Goal: Task Accomplishment & Management: Use online tool/utility

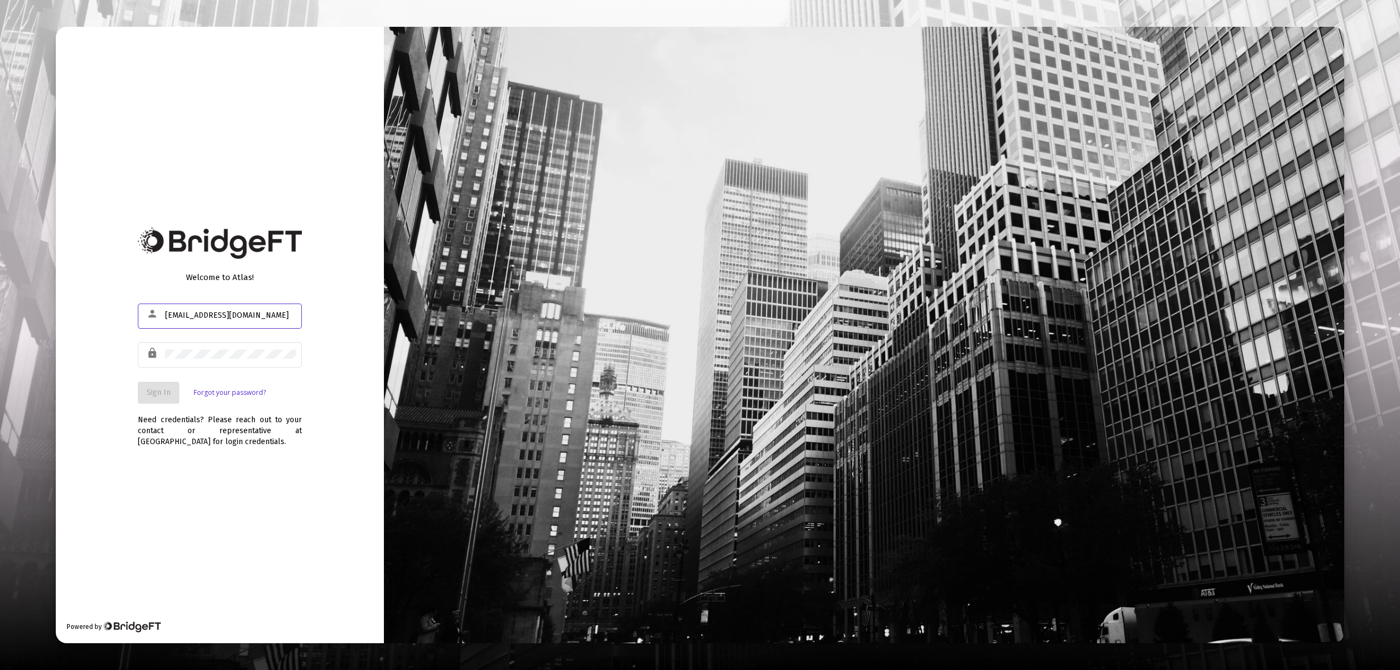
type input "[EMAIL_ADDRESS][DOMAIN_NAME]"
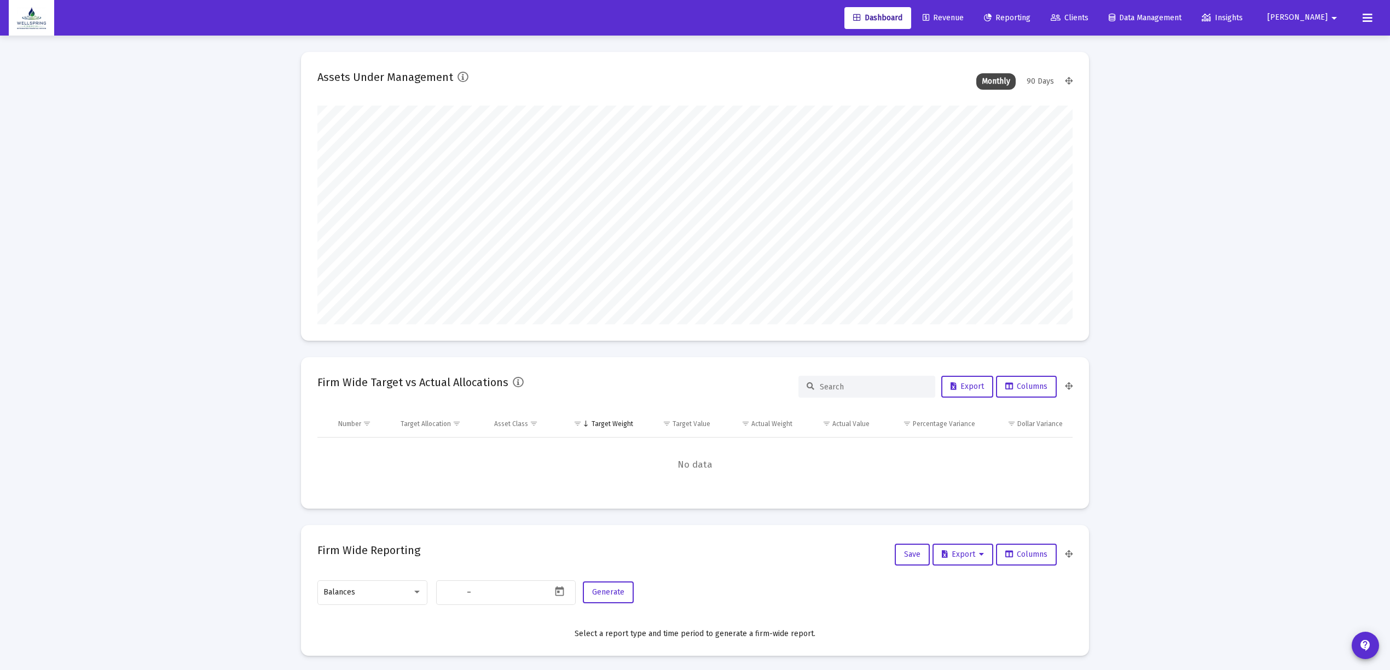
type input "[DATE]"
click at [1034, 11] on link "Reporting" at bounding box center [1007, 18] width 64 height 22
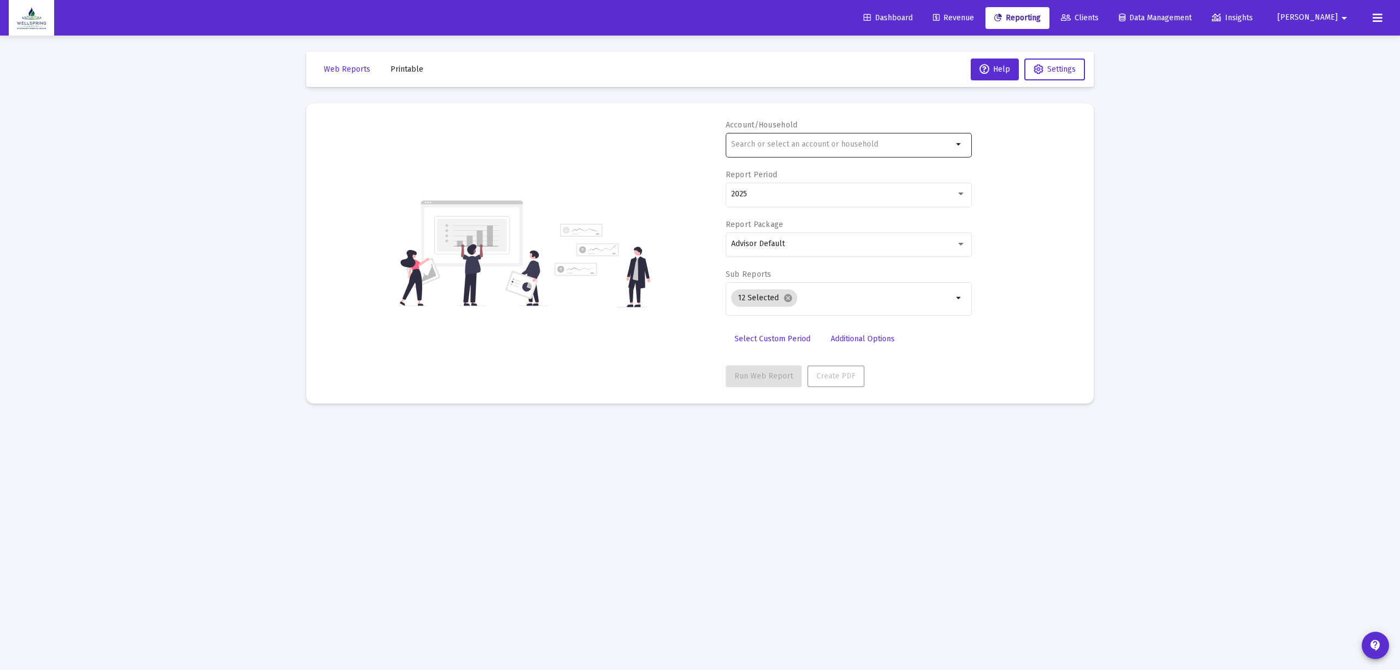
click at [935, 152] on div at bounding box center [842, 144] width 222 height 27
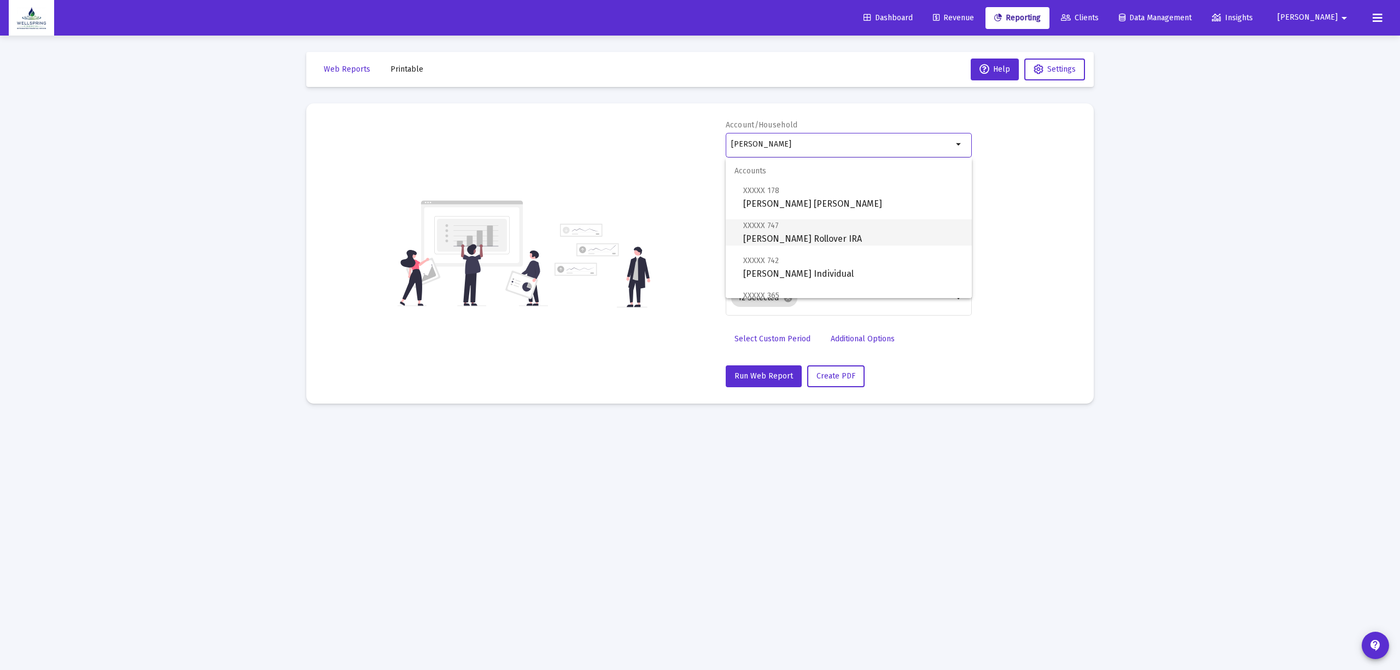
click at [824, 228] on span "XXXXX 747 [PERSON_NAME] Rollover IRA" at bounding box center [853, 232] width 220 height 27
type input "[PERSON_NAME] Rollover IRA"
click at [766, 368] on button "Run Web Report" at bounding box center [764, 376] width 76 height 22
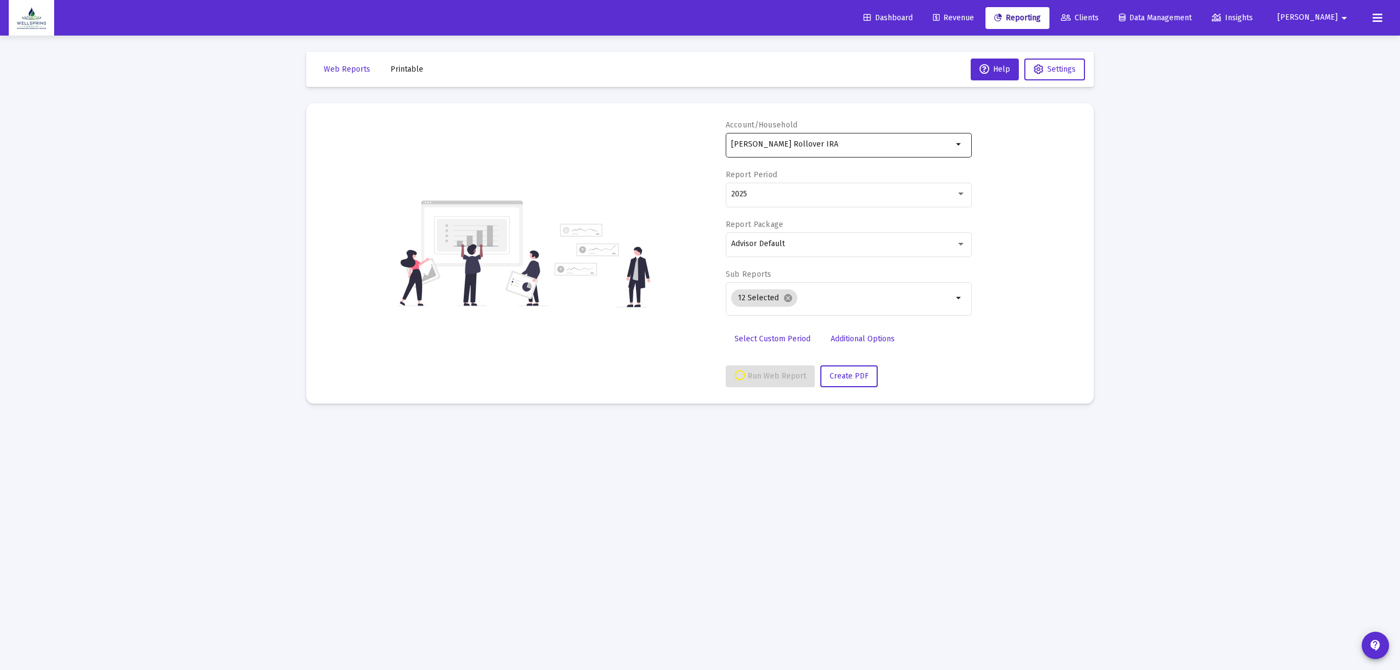
select select "View all"
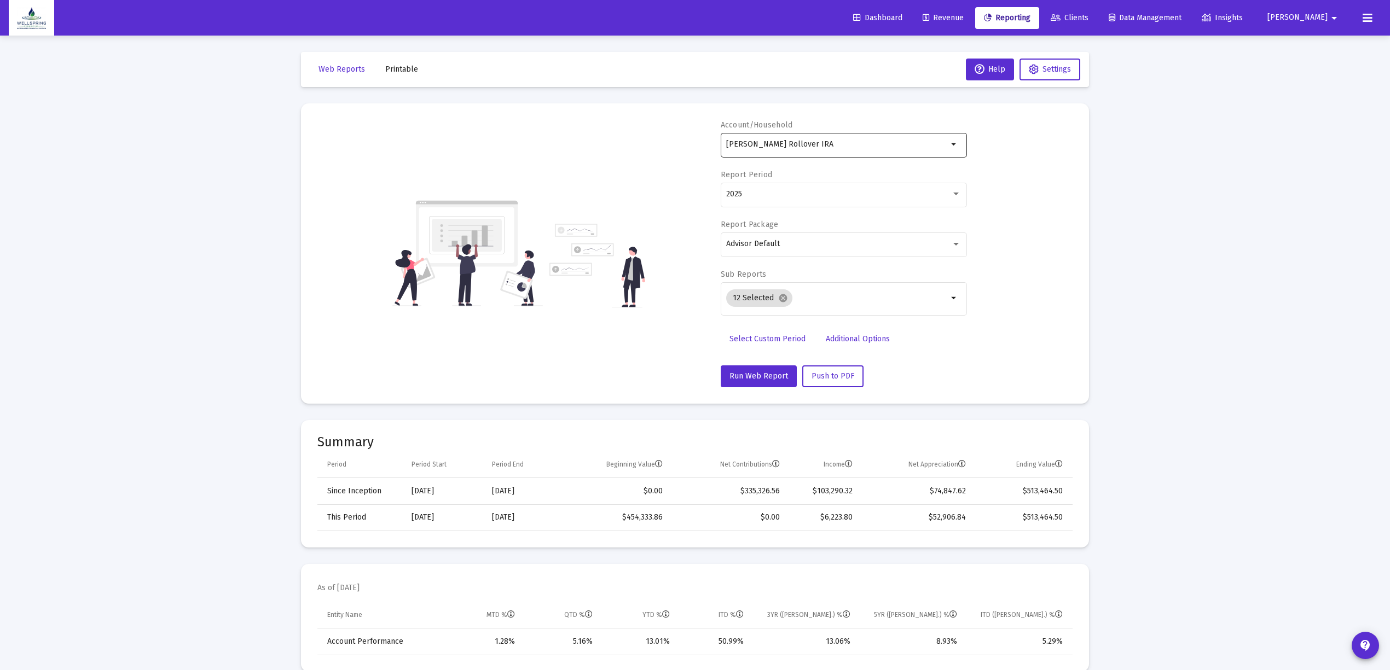
click at [793, 156] on div "[PERSON_NAME] Rollover IRA" at bounding box center [837, 144] width 222 height 27
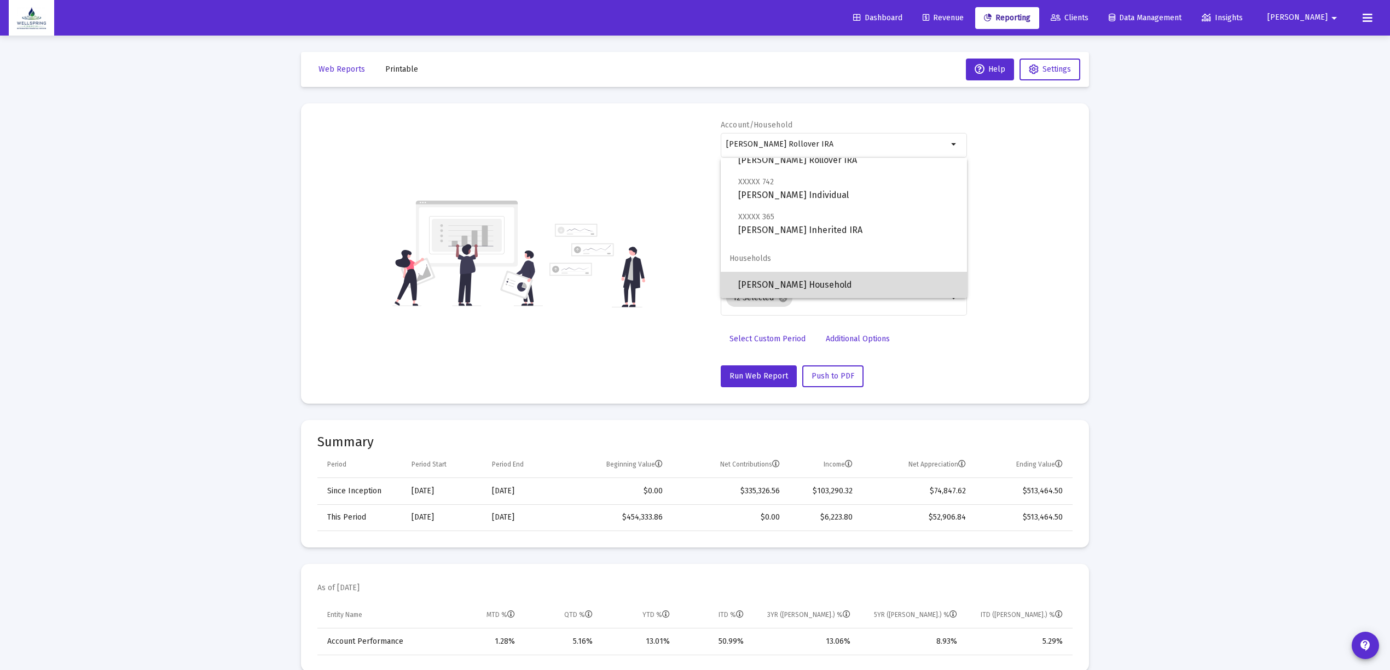
click at [847, 280] on span "[PERSON_NAME] Household" at bounding box center [848, 285] width 220 height 26
type input "[PERSON_NAME] Household"
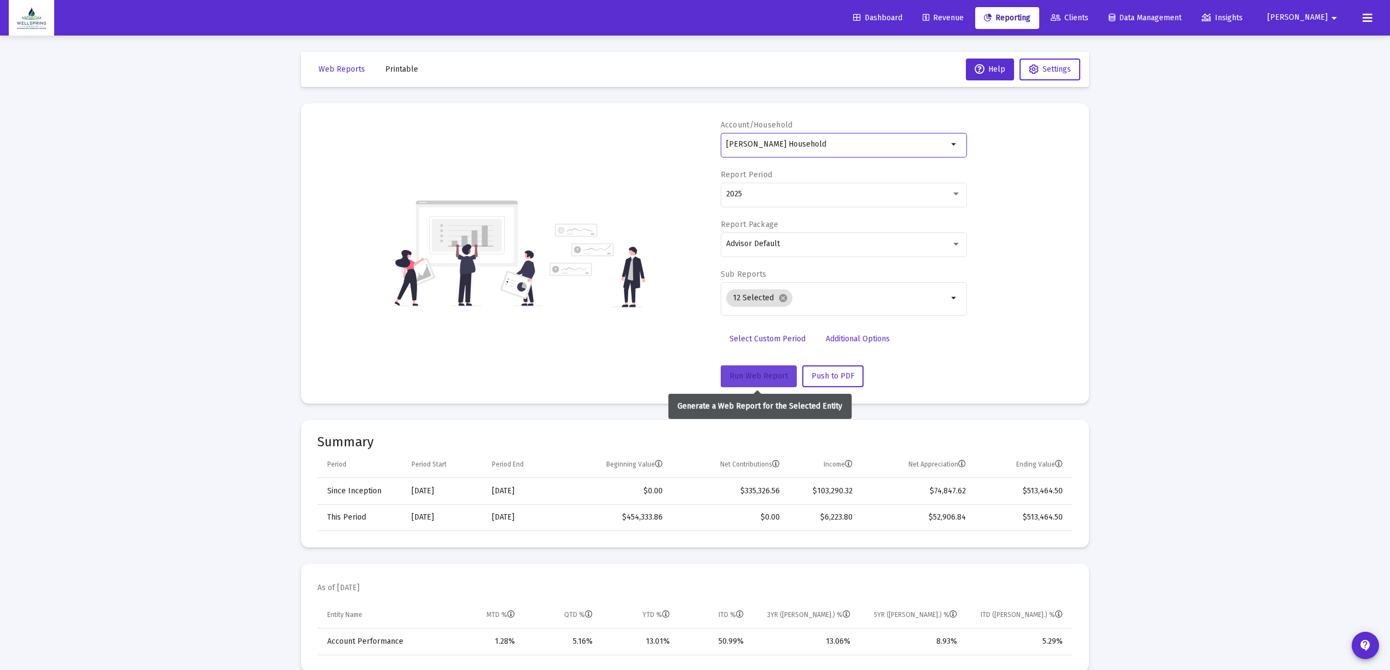
click at [756, 375] on span "Run Web Report" at bounding box center [758, 375] width 59 height 9
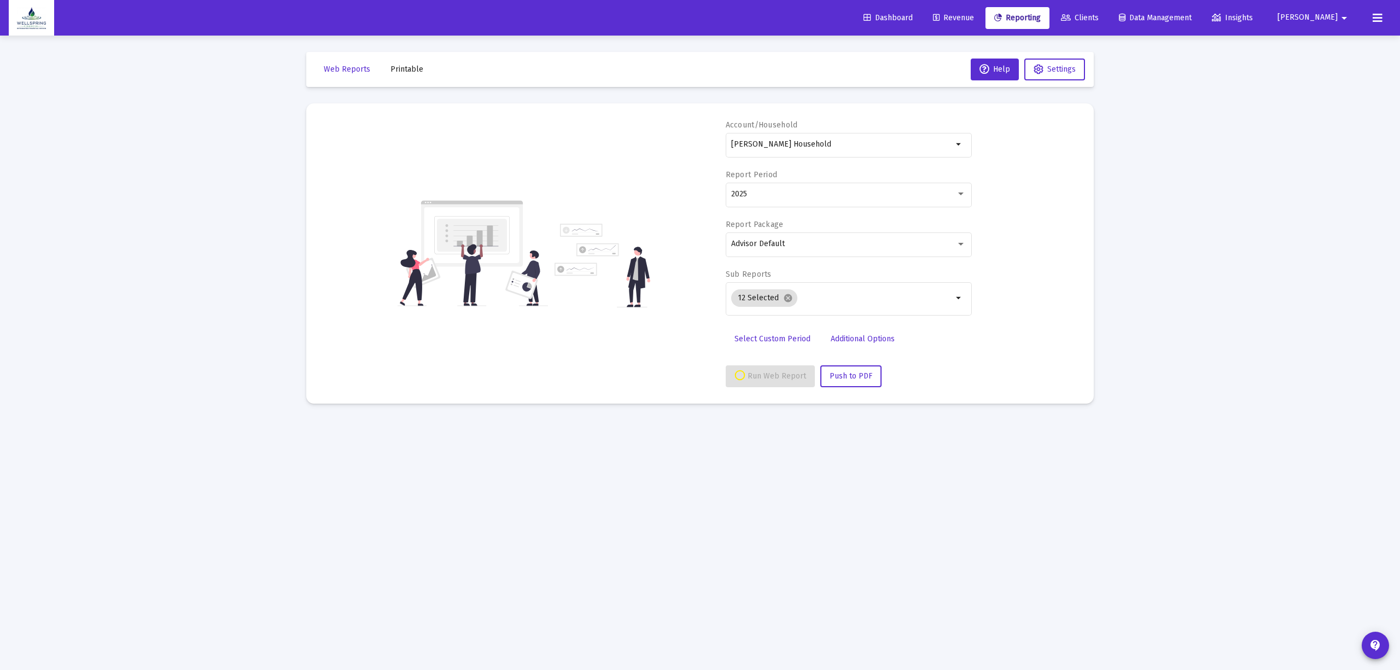
select select "View all"
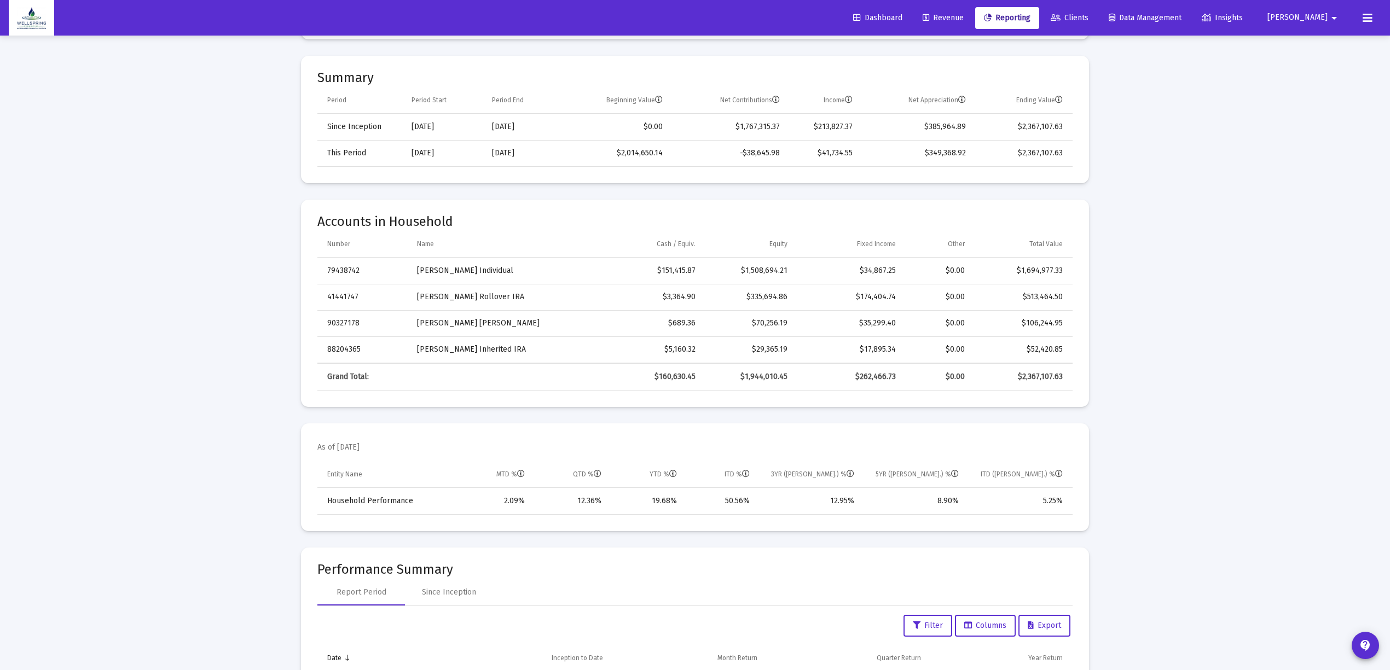
scroll to position [0, 0]
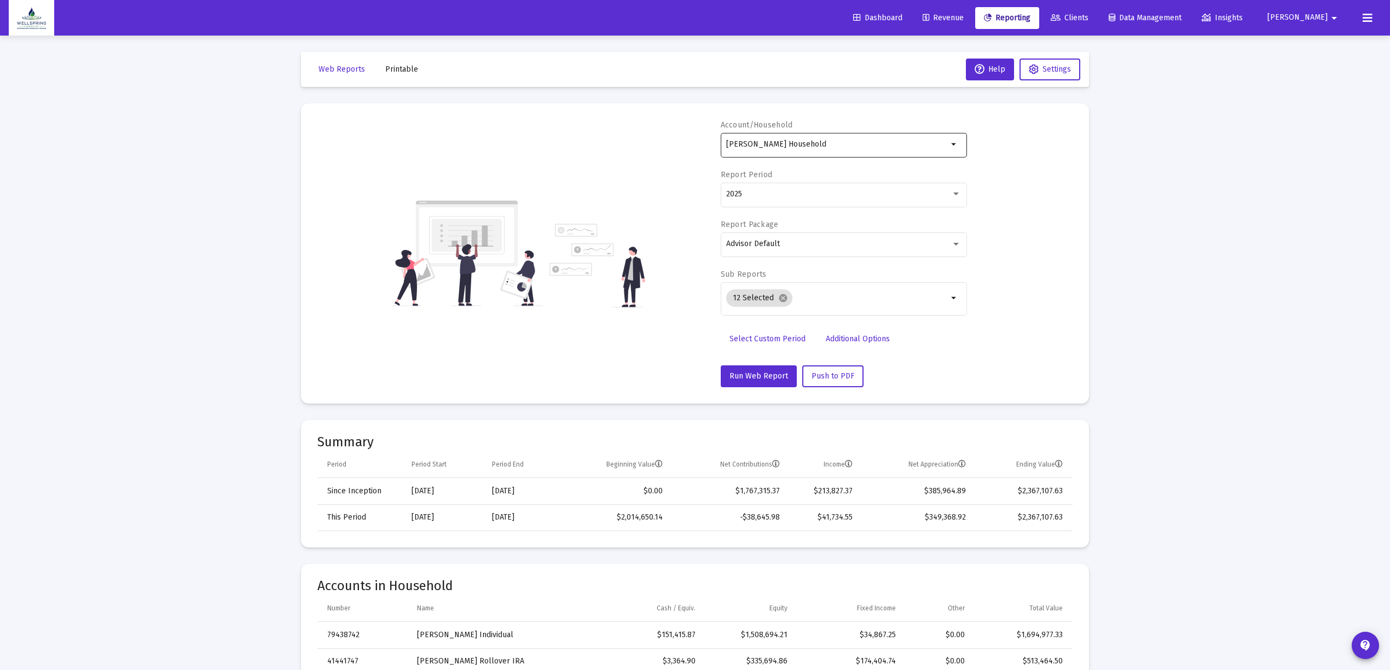
click at [863, 152] on div "[PERSON_NAME] Household" at bounding box center [837, 144] width 222 height 27
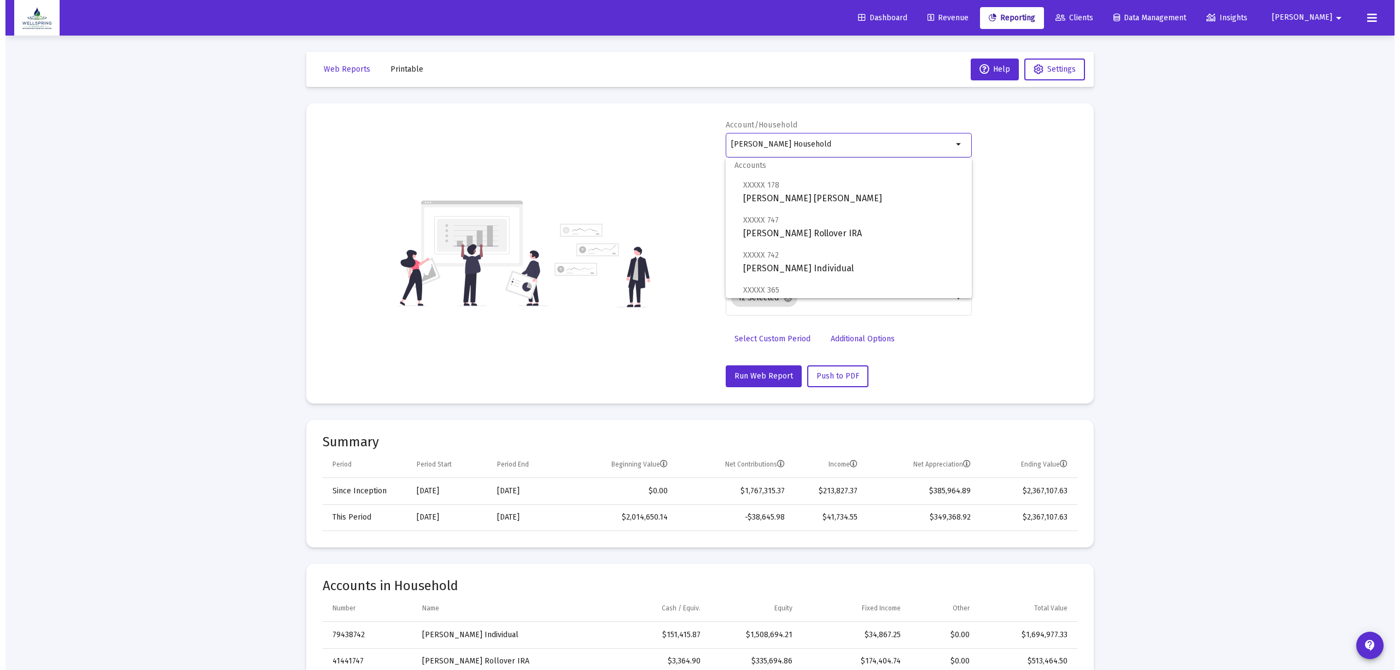
scroll to position [79, 0]
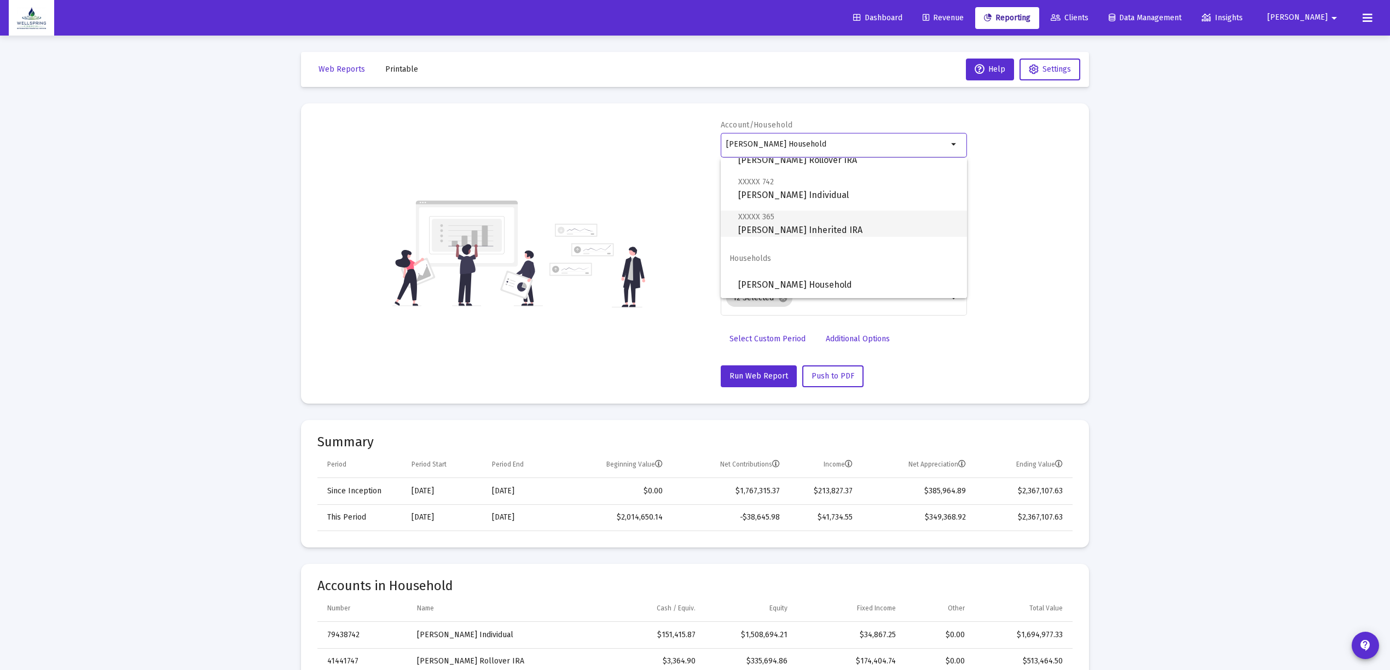
click at [847, 225] on span "XXXXX 365 [PERSON_NAME] Inherited IRA" at bounding box center [848, 223] width 220 height 27
type input "[PERSON_NAME] Inherited IRA"
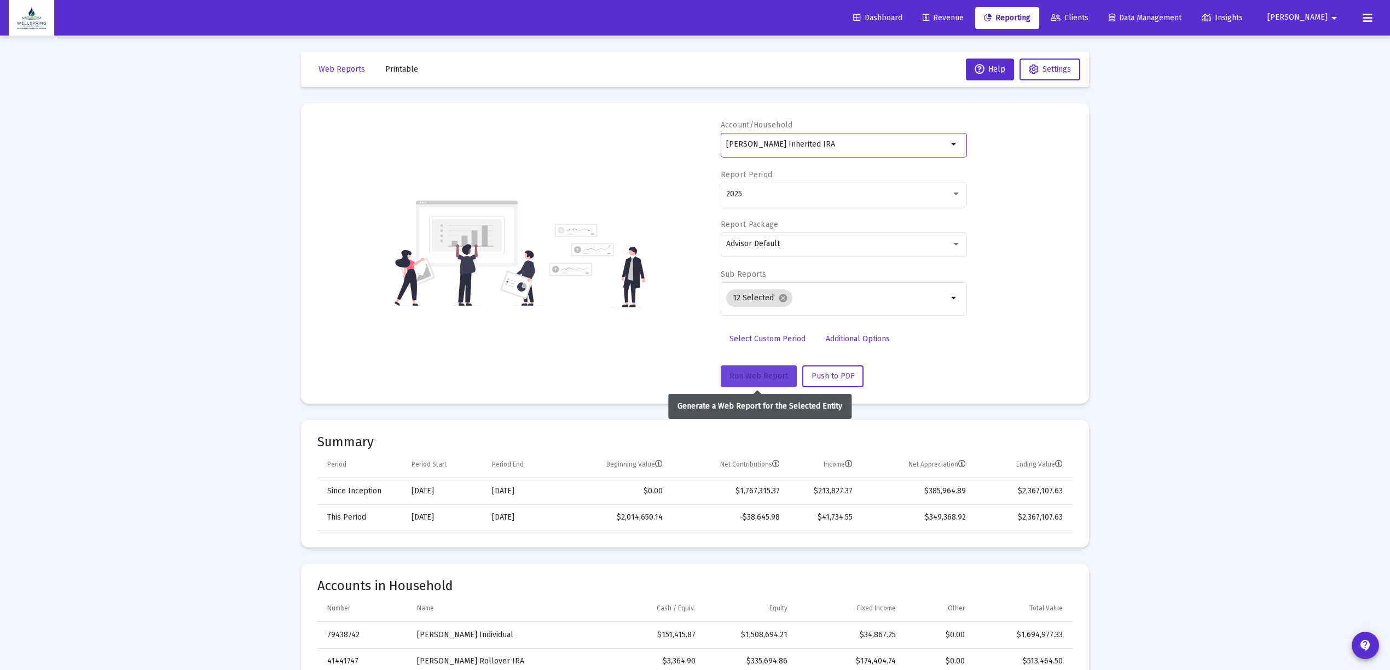
click at [747, 379] on span "Run Web Report" at bounding box center [758, 375] width 59 height 9
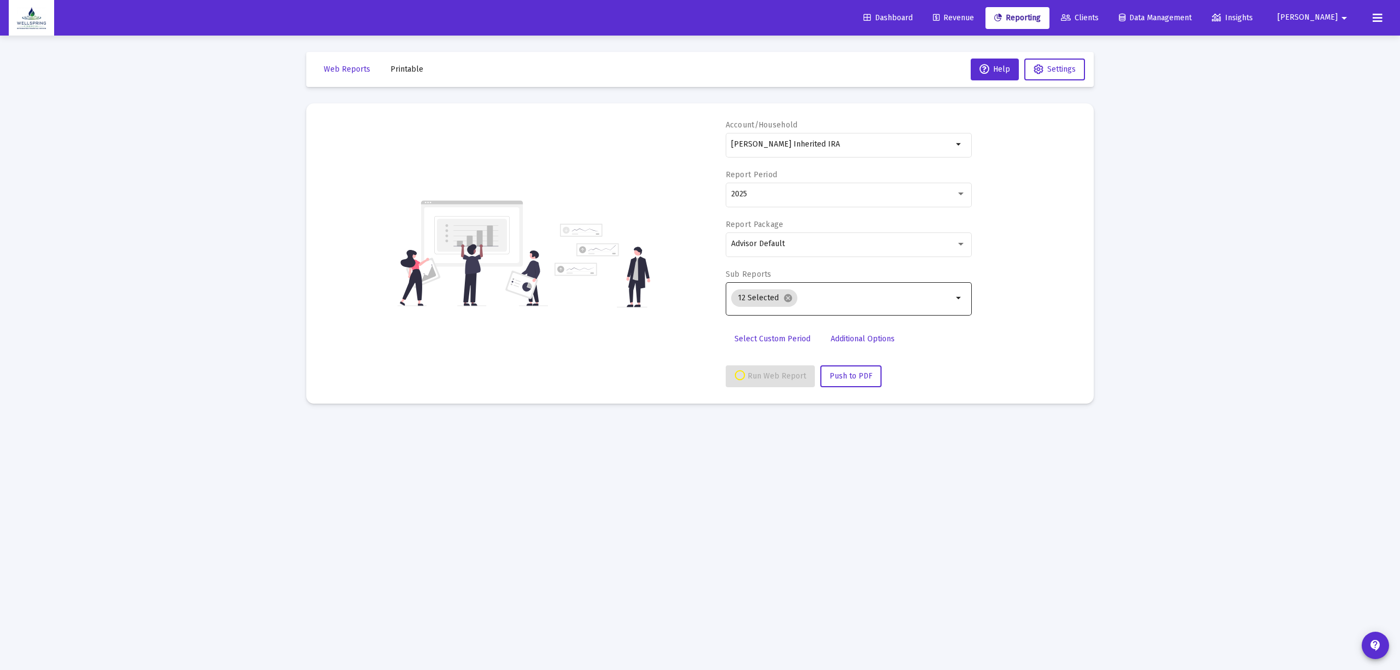
select select "View all"
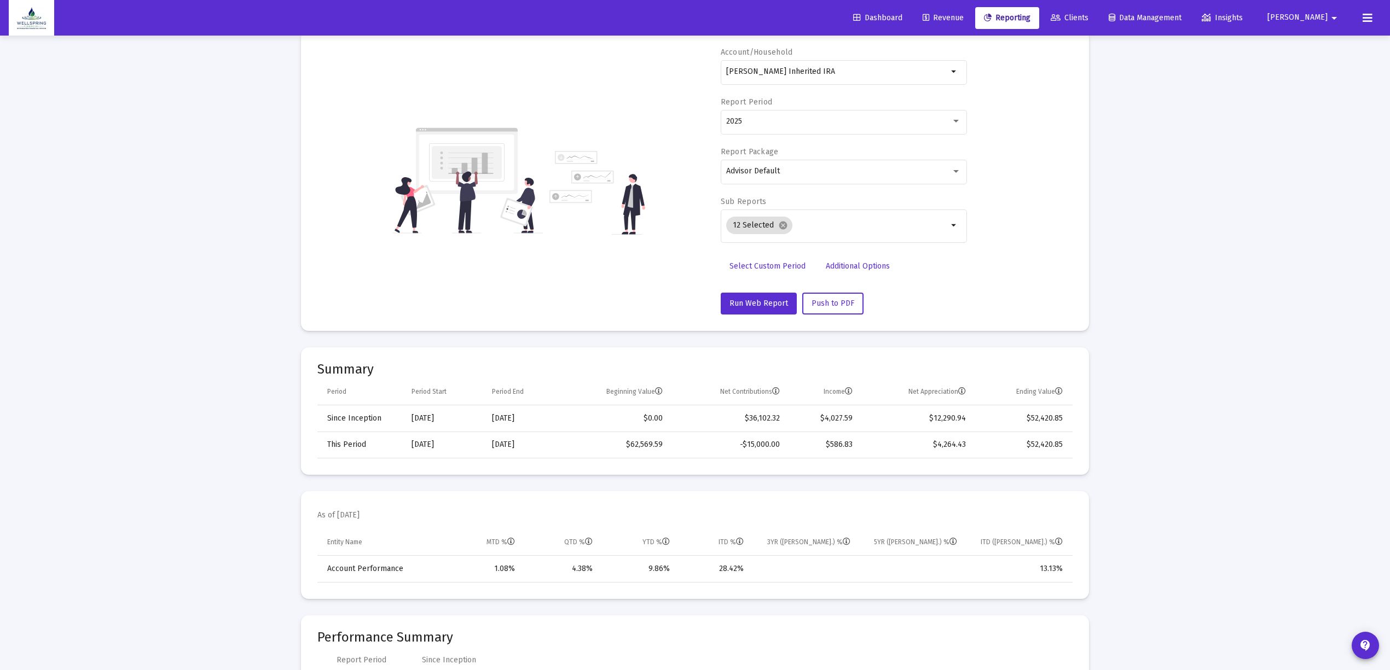
scroll to position [0, 0]
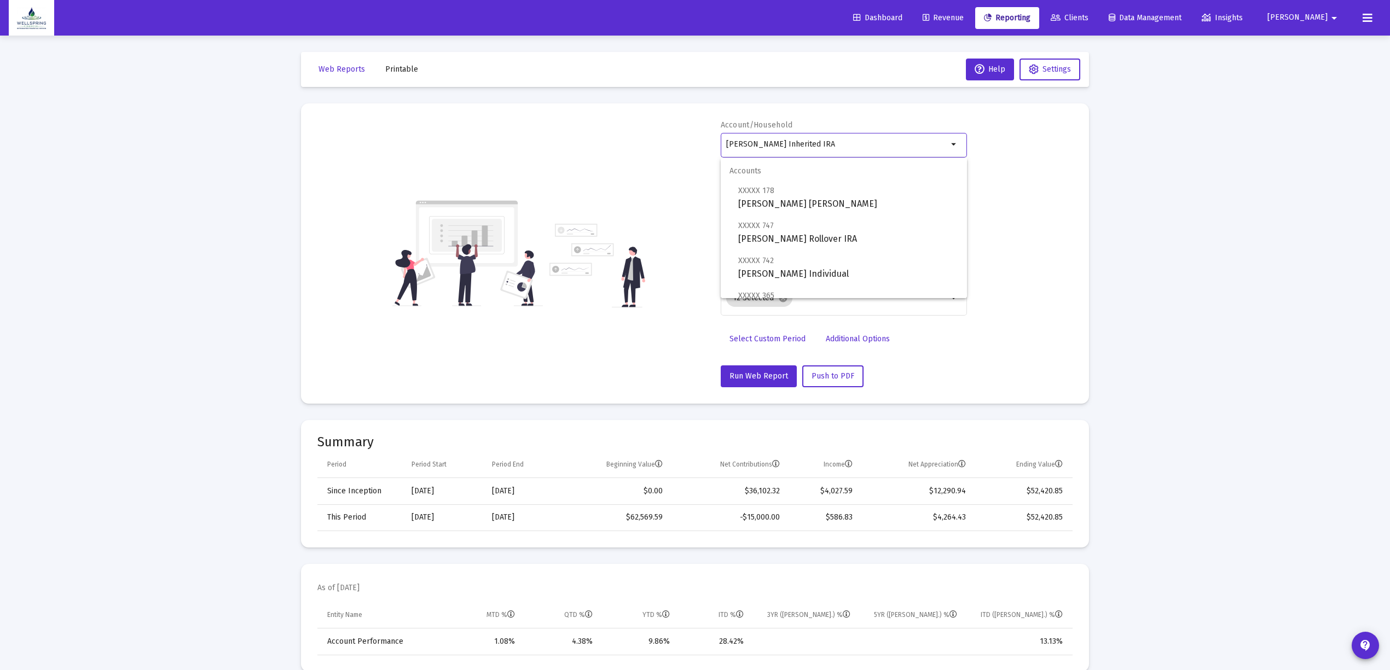
click at [937, 143] on input "[PERSON_NAME] Inherited IRA" at bounding box center [837, 144] width 222 height 9
click at [836, 276] on span "XXXXX 742 [PERSON_NAME] Individual" at bounding box center [848, 267] width 220 height 27
type input "[PERSON_NAME] Individual"
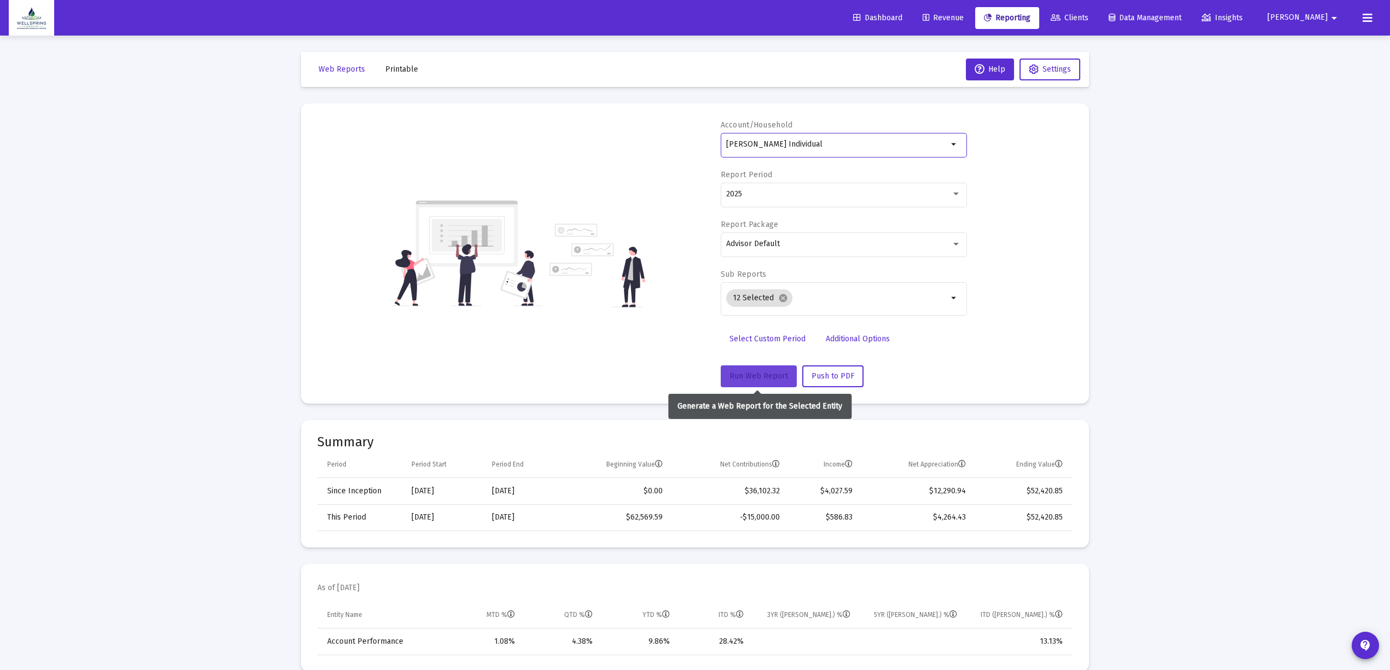
click at [732, 367] on button "Run Web Report" at bounding box center [758, 376] width 76 height 22
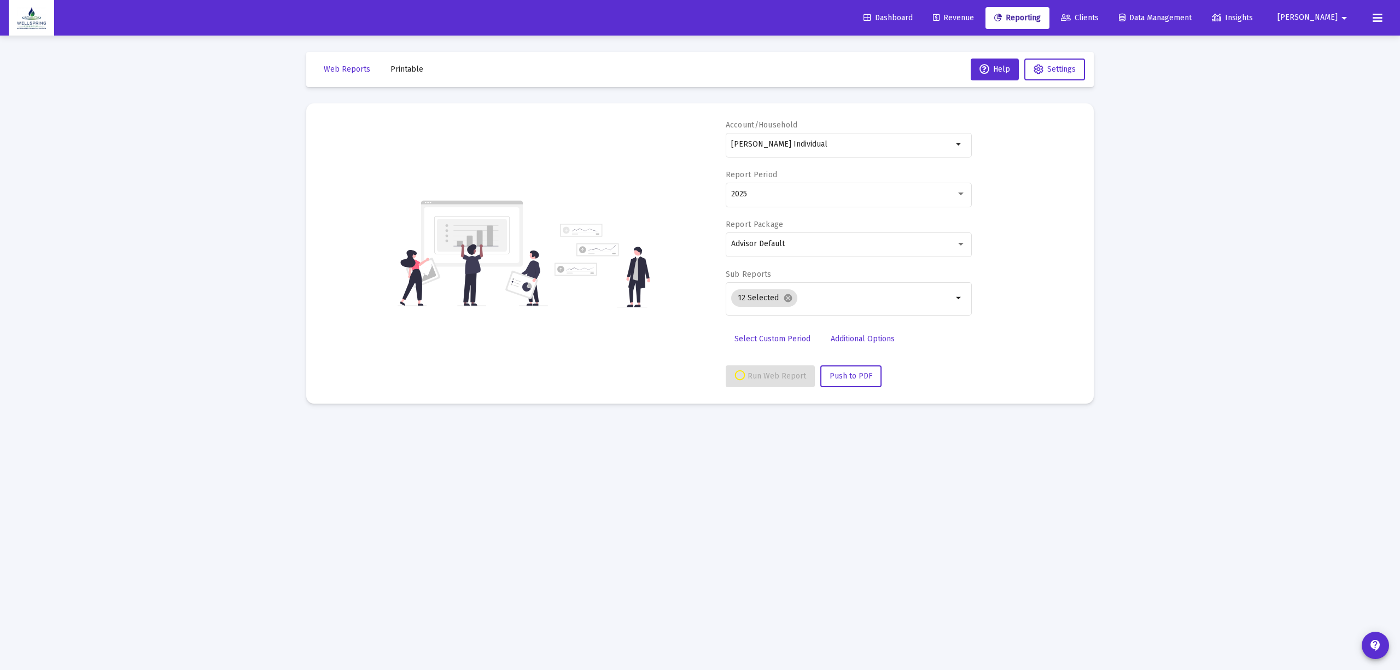
select select "View all"
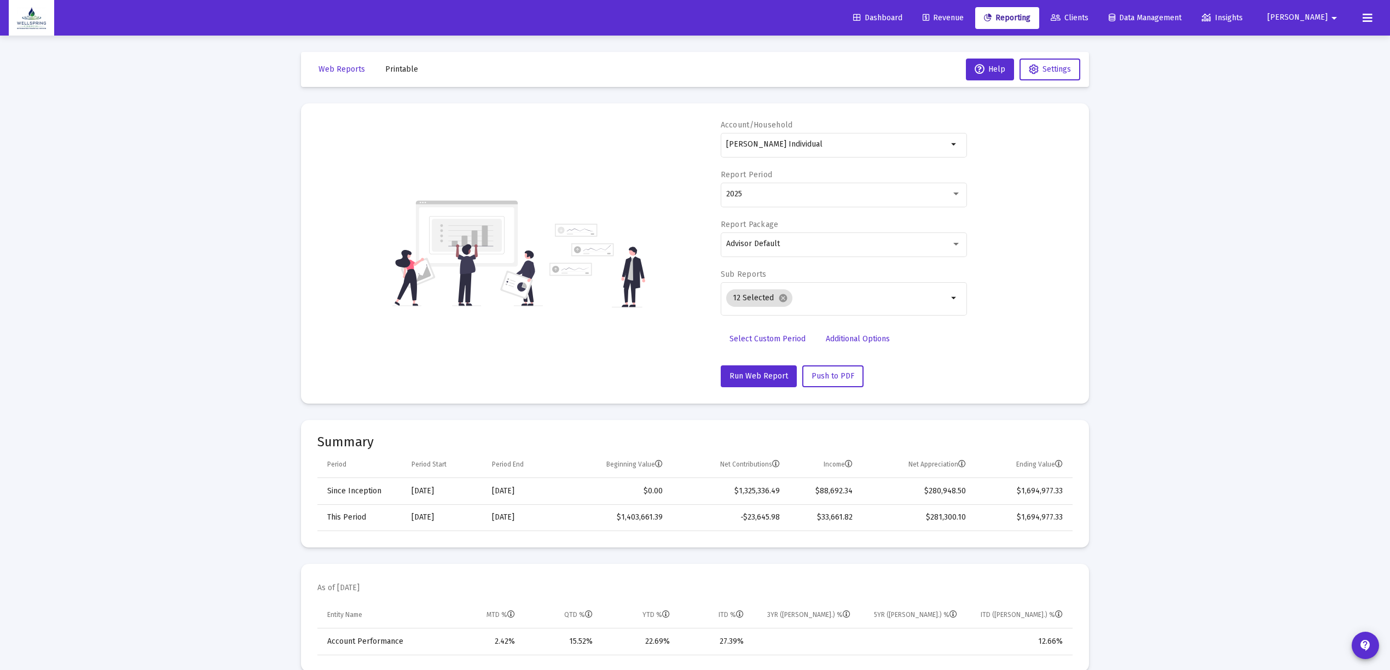
scroll to position [146, 0]
